Goal: Task Accomplishment & Management: Use online tool/utility

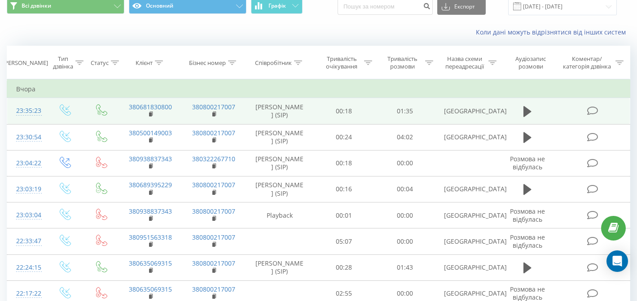
scroll to position [36, 0]
click at [527, 111] on icon at bounding box center [527, 111] width 8 height 13
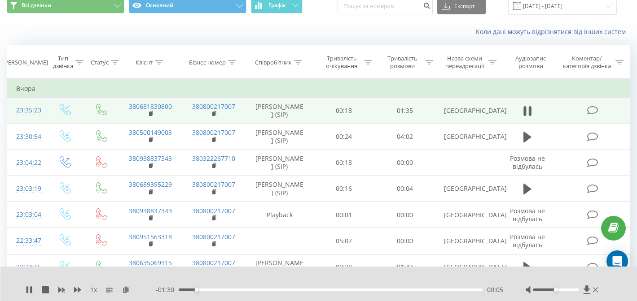
click at [543, 289] on div at bounding box center [556, 290] width 46 height 3
click at [547, 289] on div at bounding box center [556, 290] width 46 height 3
click at [253, 291] on div "00:12" at bounding box center [331, 290] width 304 height 3
click at [555, 291] on div at bounding box center [556, 290] width 46 height 3
click at [547, 290] on div at bounding box center [556, 290] width 46 height 3
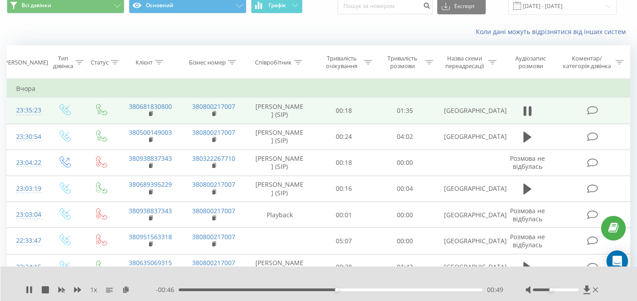
click at [550, 290] on div at bounding box center [556, 290] width 46 height 3
click at [530, 117] on icon at bounding box center [527, 111] width 8 height 13
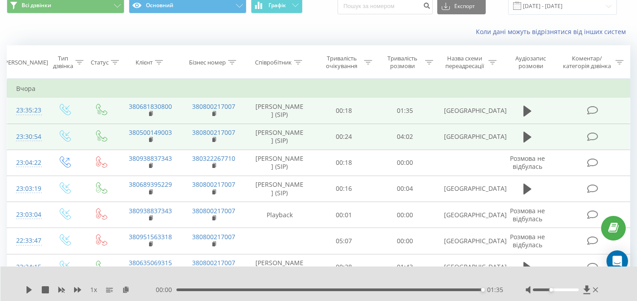
click at [535, 148] on td at bounding box center [527, 137] width 58 height 26
click at [528, 143] on icon at bounding box center [527, 137] width 8 height 11
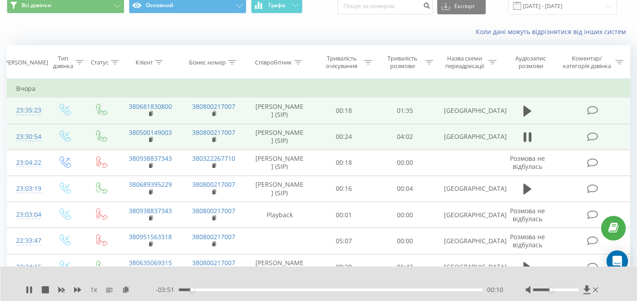
click at [214, 290] on div "00:10" at bounding box center [331, 290] width 304 height 3
click at [526, 144] on icon at bounding box center [527, 137] width 8 height 13
